Goal: Find specific page/section: Find specific page/section

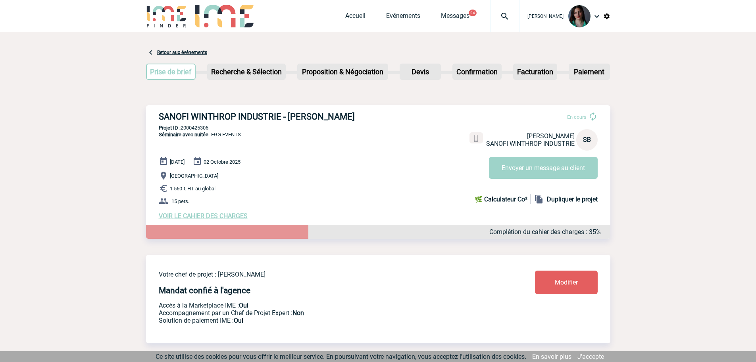
click at [172, 50] on link "Retour aux événements" at bounding box center [182, 53] width 50 height 6
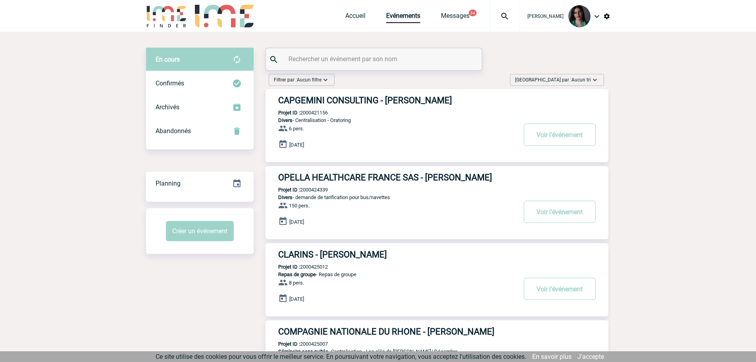
click at [571, 79] on span "Trier par : Aucun tri" at bounding box center [553, 80] width 76 height 8
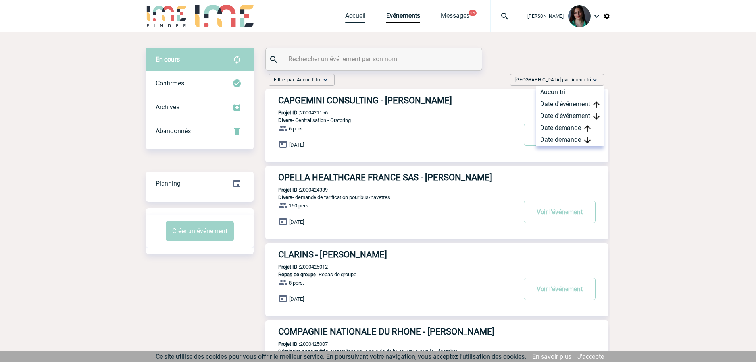
click at [362, 14] on link "Accueil" at bounding box center [355, 17] width 20 height 11
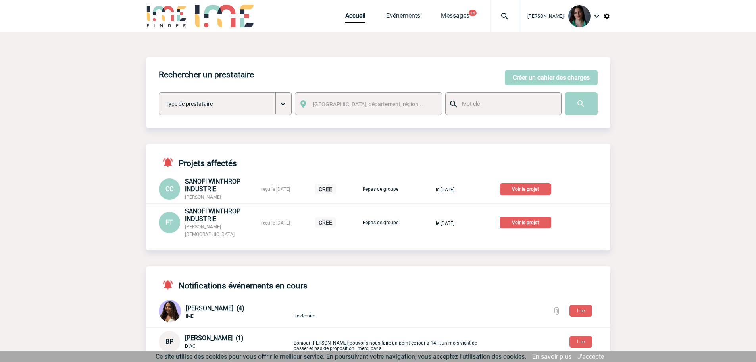
click at [539, 188] on p "Voir le projet" at bounding box center [526, 189] width 52 height 12
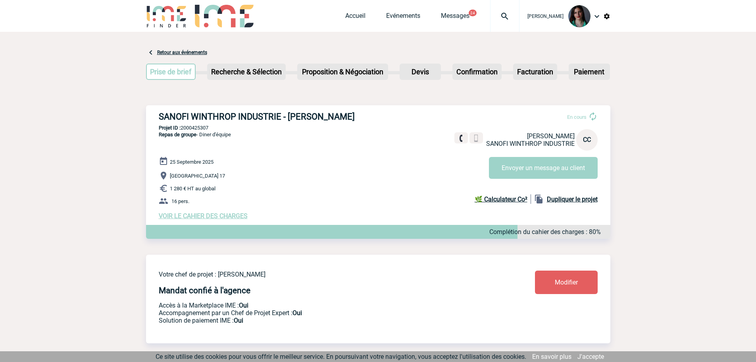
drag, startPoint x: 340, startPoint y: 110, endPoint x: 164, endPoint y: 116, distance: 175.2
click at [157, 114] on div "SANOFI WINTHROP INDUSTRIE - Christelle CIROU En cours Christelle CIROU SANOFI W…" at bounding box center [378, 165] width 465 height 121
copy h3 "SANOFI WINTHROP INDUSTRIE - Christelle CIROU"
drag, startPoint x: 212, startPoint y: 128, endPoint x: 186, endPoint y: 124, distance: 26.9
click at [183, 124] on div "SANOFI WINTHROP INDUSTRIE - Christelle CIROU En cours Christelle CIROU SANOFI W…" at bounding box center [378, 165] width 465 height 121
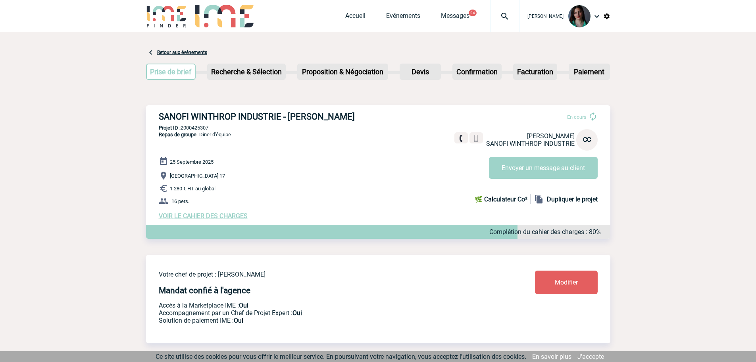
copy p "2000425307"
